Goal: Transaction & Acquisition: Purchase product/service

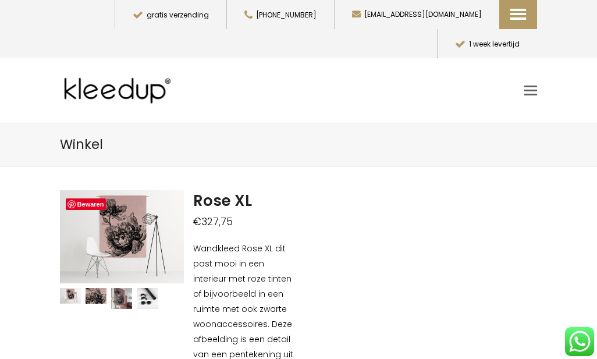
click at [537, 85] on span "Toggle mobile menu" at bounding box center [530, 89] width 13 height 9
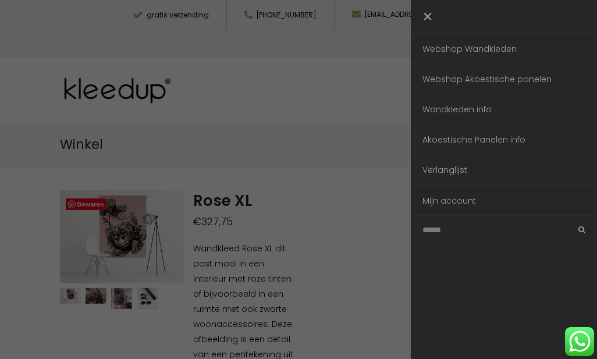
click at [493, 45] on link "Webshop Wandkleden" at bounding box center [503, 49] width 186 height 30
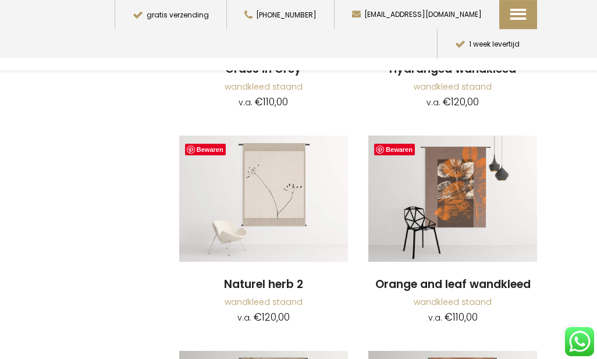
scroll to position [1505, 0]
click at [289, 199] on img at bounding box center [263, 198] width 169 height 127
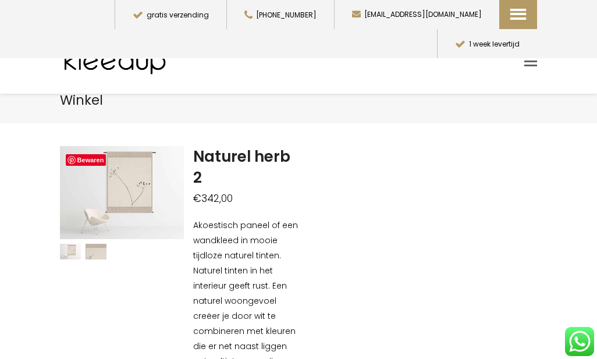
scroll to position [22, 0]
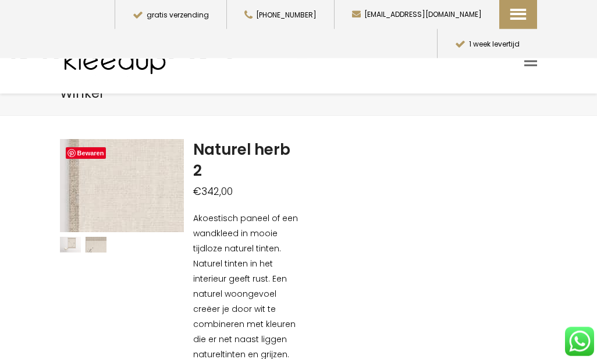
scroll to position [34, 0]
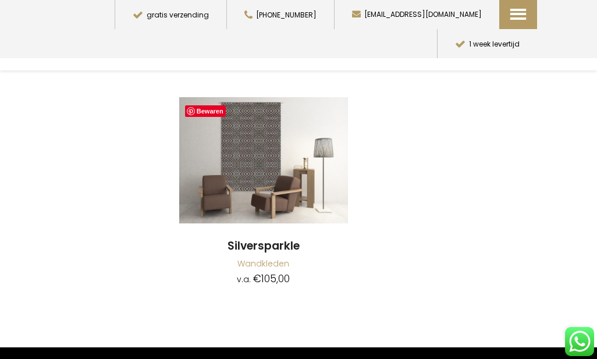
scroll to position [8892, 0]
